Goal: Task Accomplishment & Management: Manage account settings

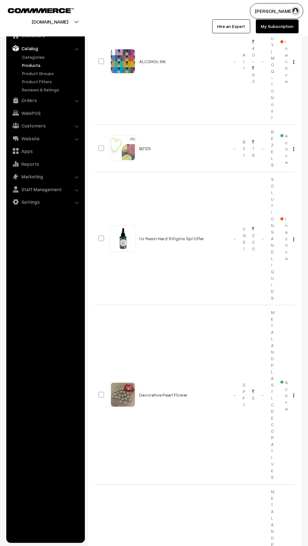
scroll to position [499, 0]
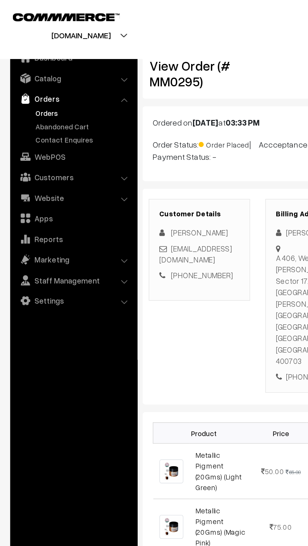
click at [22, 70] on link "Orders" at bounding box center [51, 70] width 62 height 7
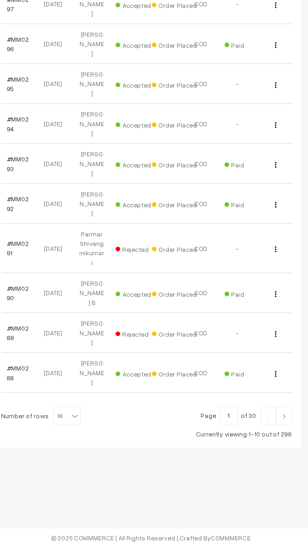
click at [294, 449] on link at bounding box center [290, 455] width 11 height 13
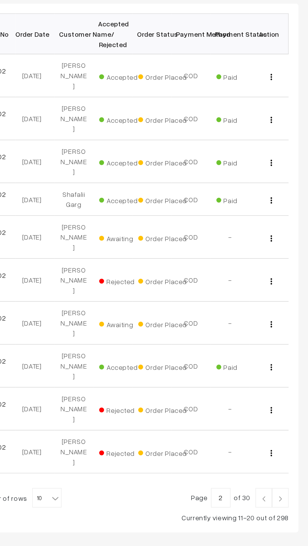
click at [293, 436] on link at bounding box center [290, 442] width 11 height 13
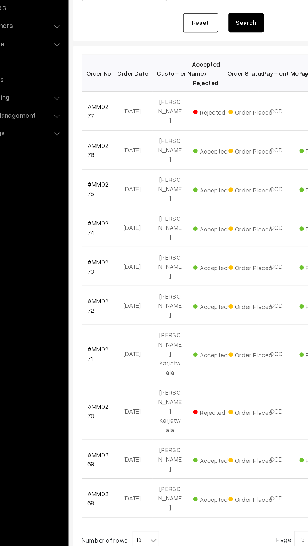
click at [135, 469] on span "10" at bounding box center [140, 475] width 18 height 13
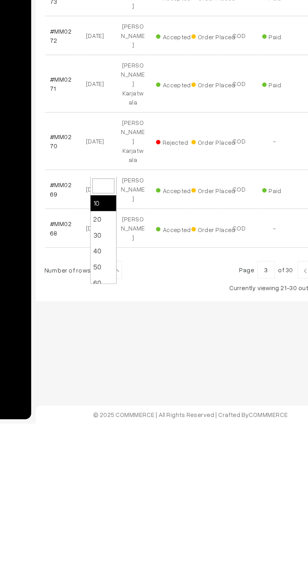
type input "6"
select select "60"
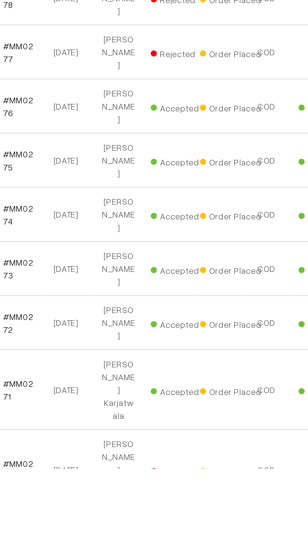
scroll to position [391, 0]
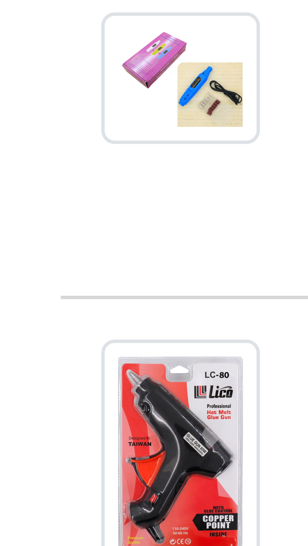
scroll to position [85, 0]
